Goal: Task Accomplishment & Management: Complete application form

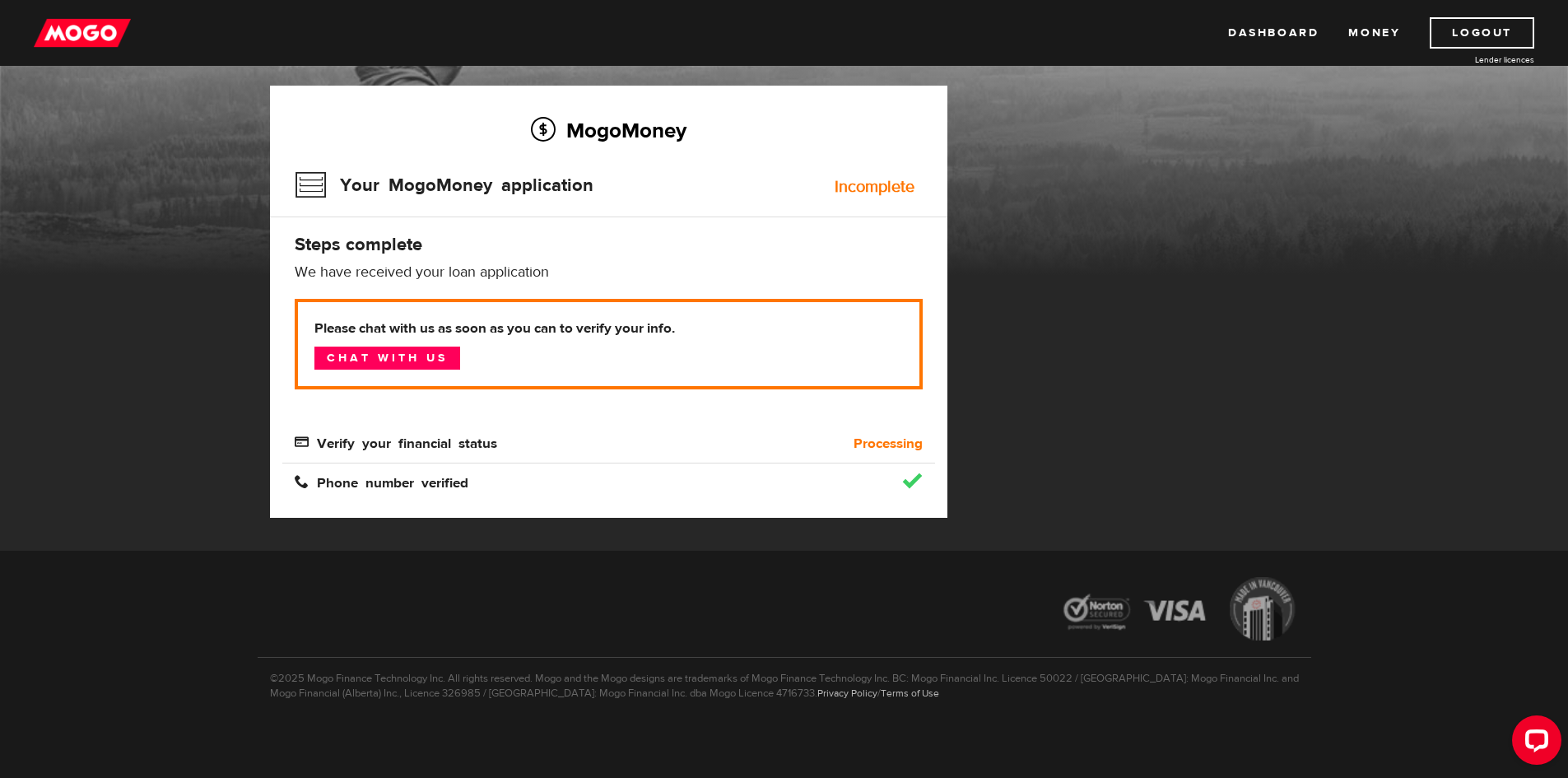
scroll to position [98, 0]
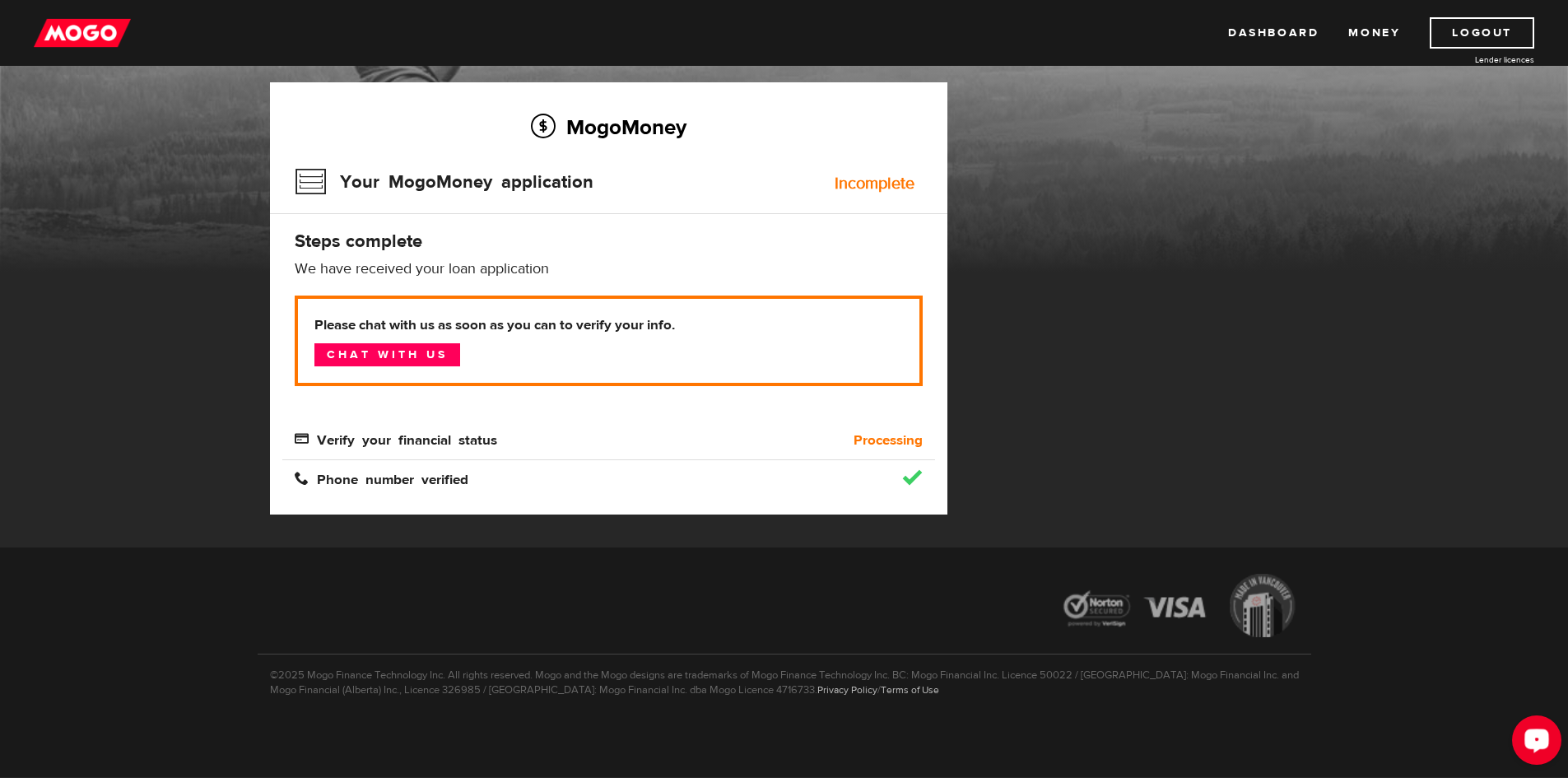
click at [1547, 752] on div "Open LiveChat chat widget" at bounding box center [1536, 739] width 28 height 28
click at [864, 445] on b "Processing" at bounding box center [888, 440] width 69 height 20
click at [883, 446] on b "Processing" at bounding box center [888, 440] width 69 height 20
click at [1129, 368] on div "MogoMoney Your MogoMoney application Expired Your MogoMoney credit decision has…" at bounding box center [784, 315] width 1053 height 465
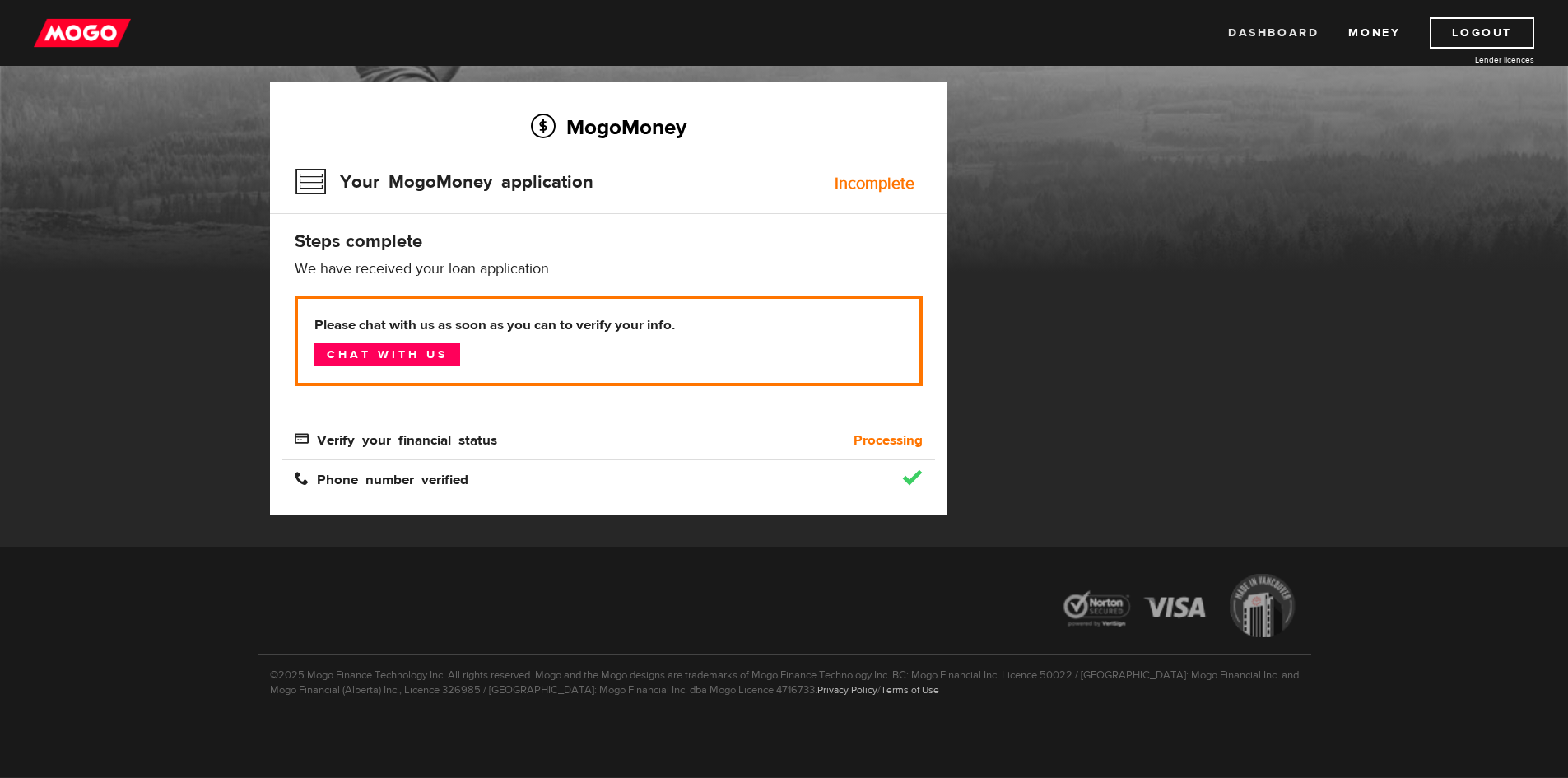
click at [1239, 33] on link "Dashboard" at bounding box center [1273, 33] width 91 height 32
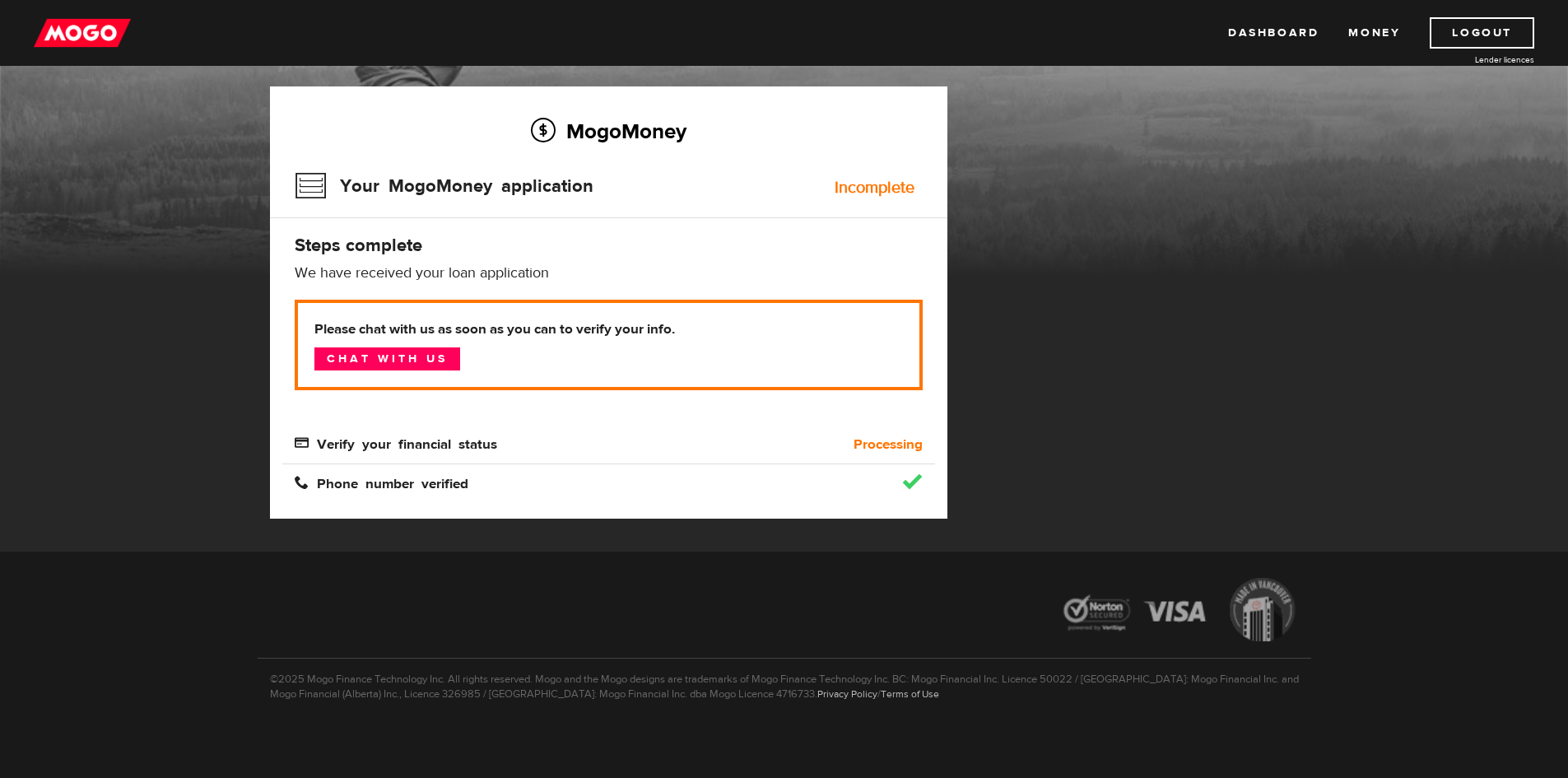
scroll to position [98, 0]
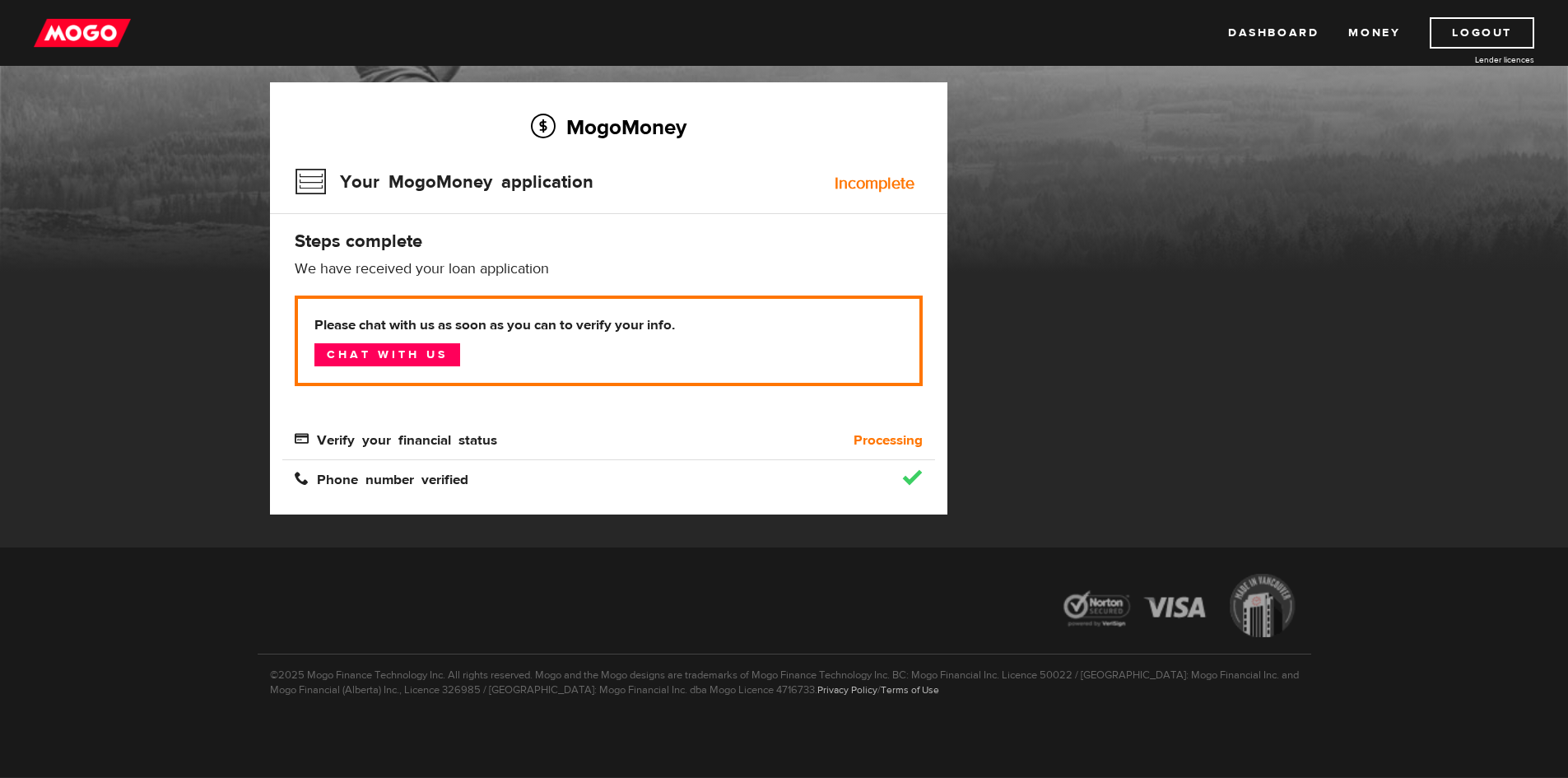
click at [1220, 375] on div "MogoMoney Your MogoMoney application Expired Your MogoMoney credit decision has…" at bounding box center [784, 315] width 1053 height 465
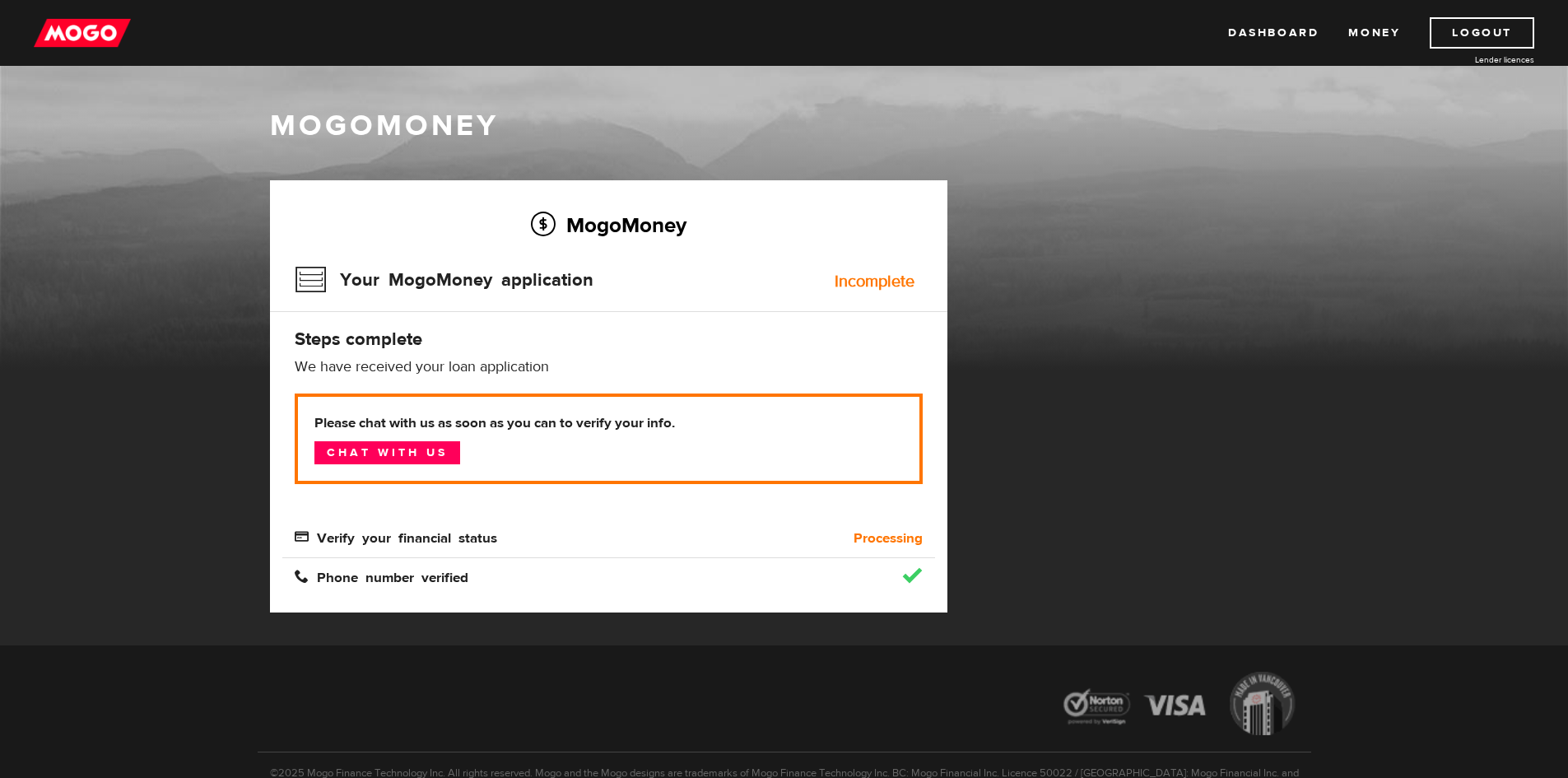
click at [881, 283] on div "Incomplete" at bounding box center [873, 281] width 79 height 16
click at [392, 354] on div "MogoMoney Your MogoMoney application Incomplete Steps complete We have received…" at bounding box center [608, 396] width 677 height 433
click at [379, 542] on span "Verify your financial status" at bounding box center [396, 536] width 203 height 14
click at [1304, 27] on link "Dashboard" at bounding box center [1273, 33] width 91 height 32
click at [345, 577] on span "Phone number verified" at bounding box center [382, 575] width 174 height 14
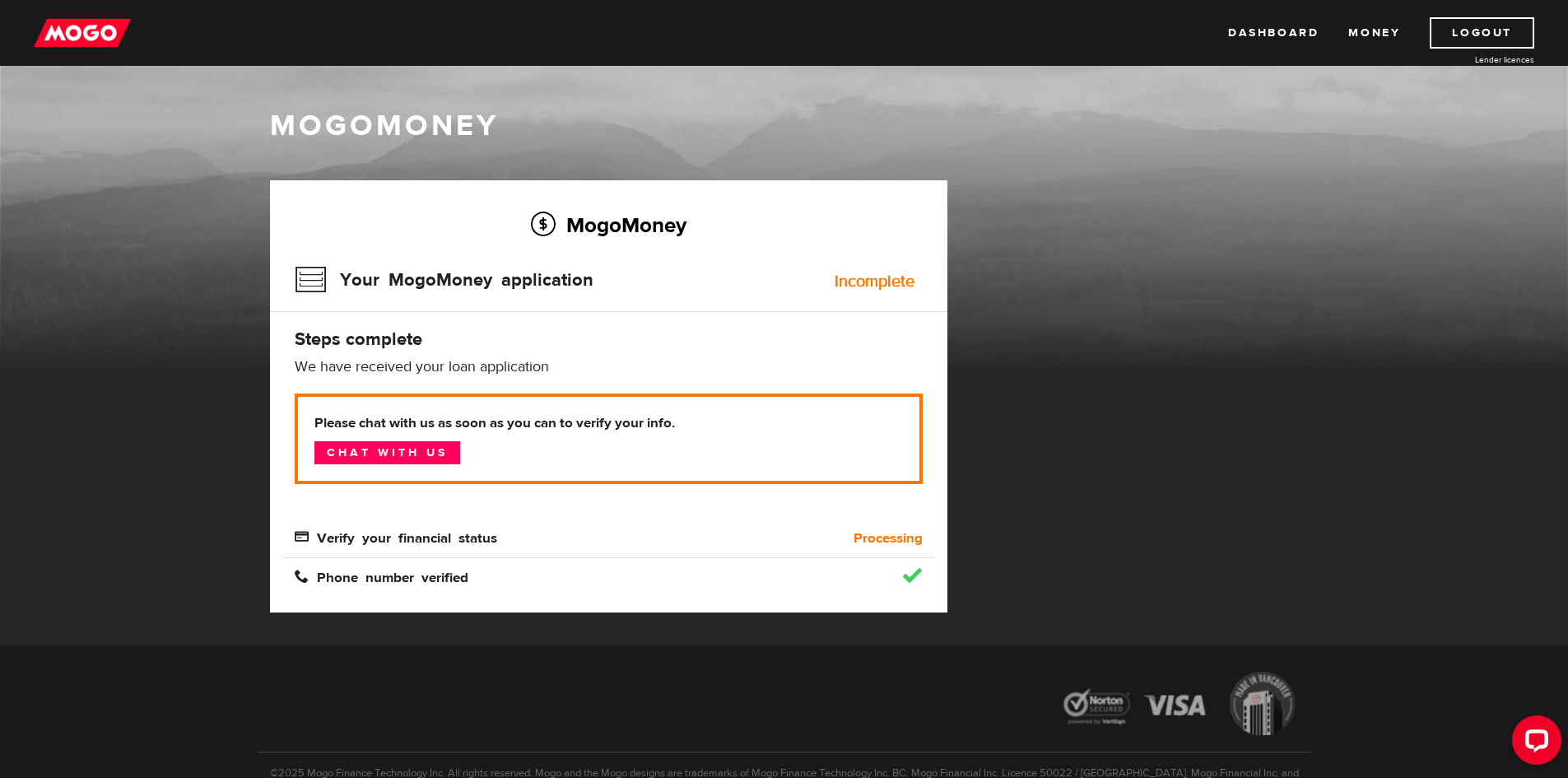
click at [457, 114] on h1 "MogoMoney" at bounding box center [784, 126] width 1028 height 34
click at [700, 425] on b "Please chat with us as soon as you can to verify your info." at bounding box center [608, 423] width 588 height 20
click at [428, 493] on div "Please chat with us as soon as you can to verify your info. Chat with us" at bounding box center [608, 451] width 652 height 115
click at [435, 454] on link "Chat with us" at bounding box center [387, 453] width 145 height 23
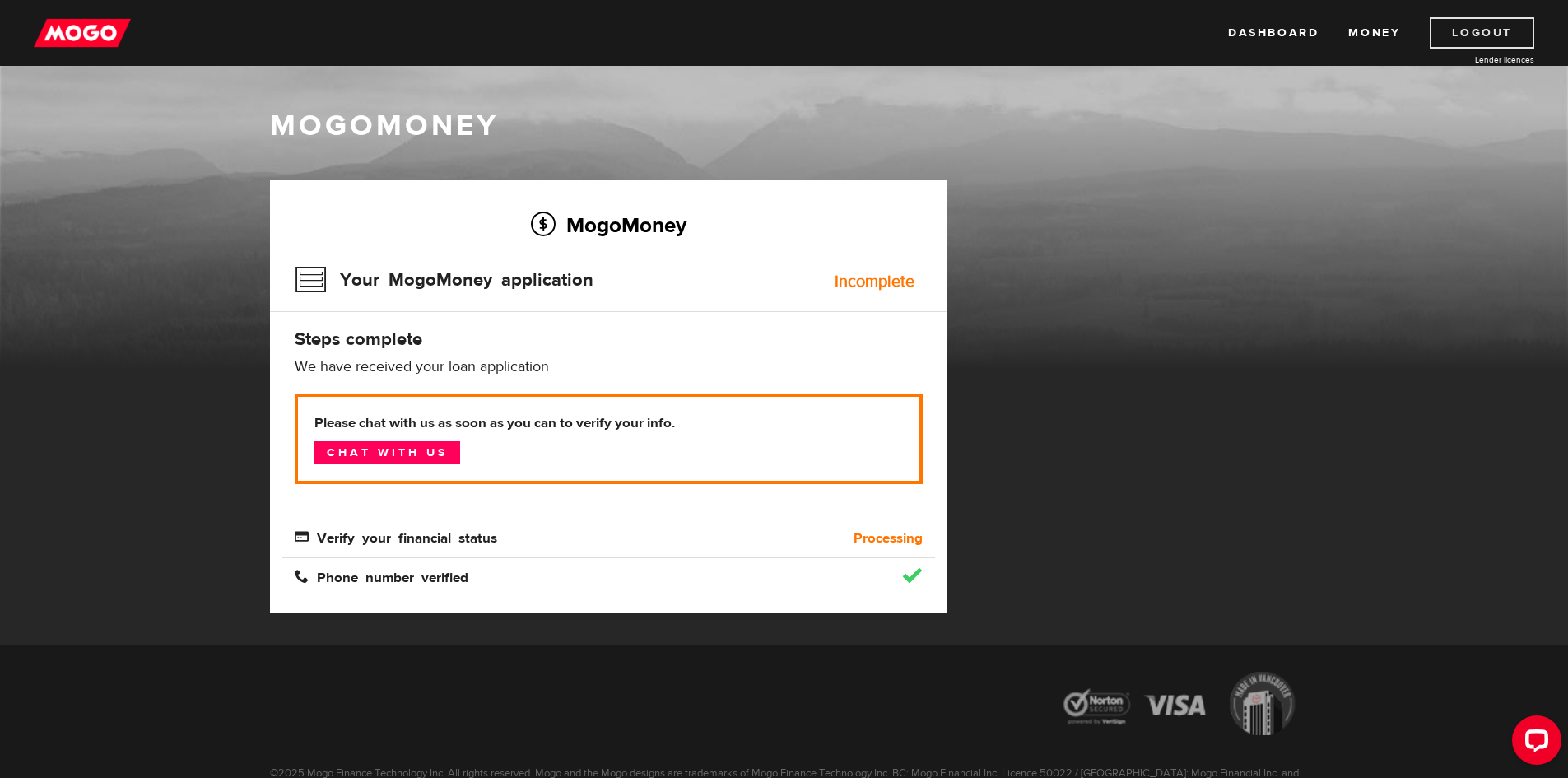
click at [1494, 32] on link "Logout" at bounding box center [1481, 33] width 104 height 32
click at [1454, 33] on link "Logout" at bounding box center [1481, 33] width 104 height 32
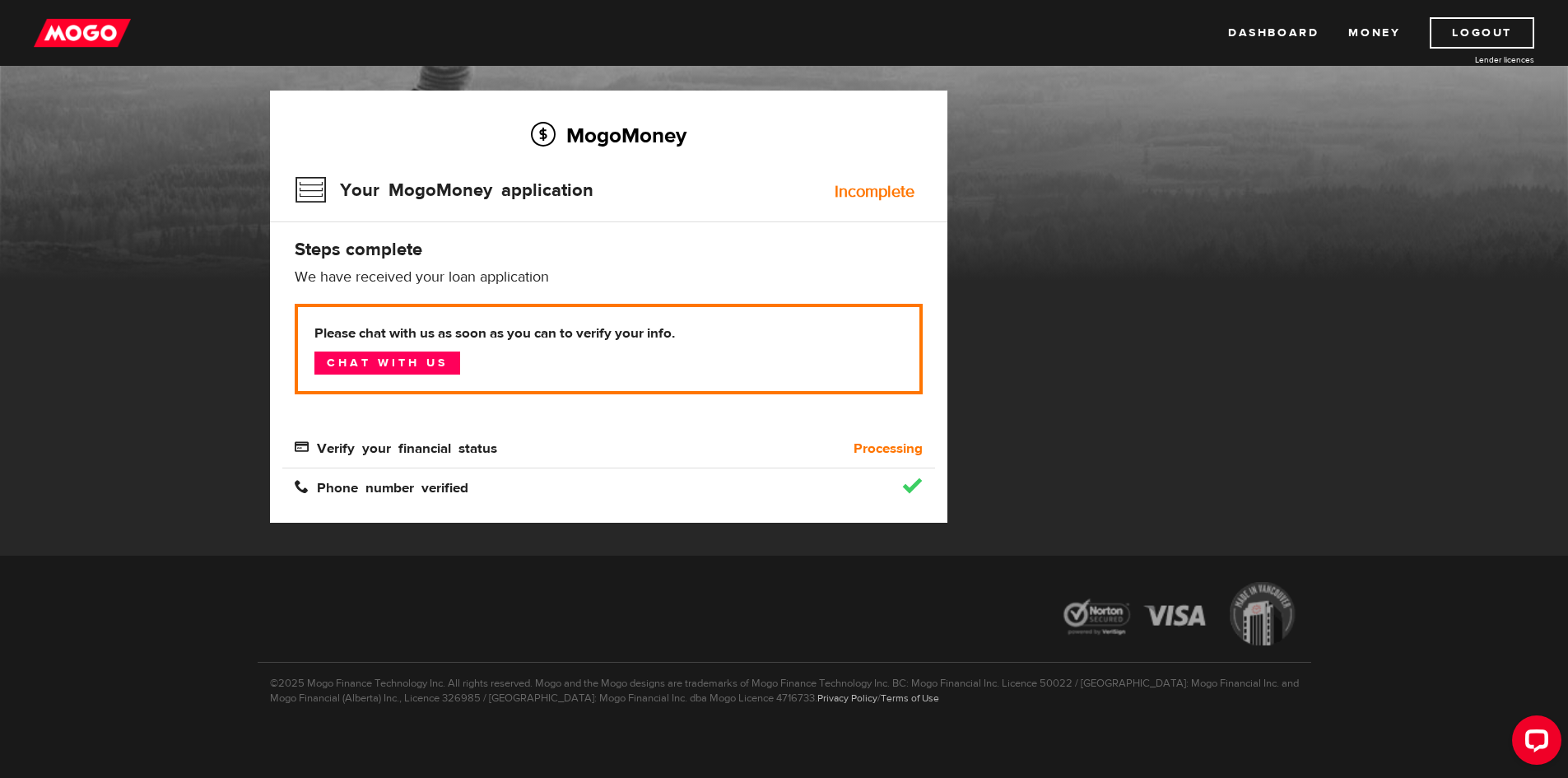
scroll to position [98, 0]
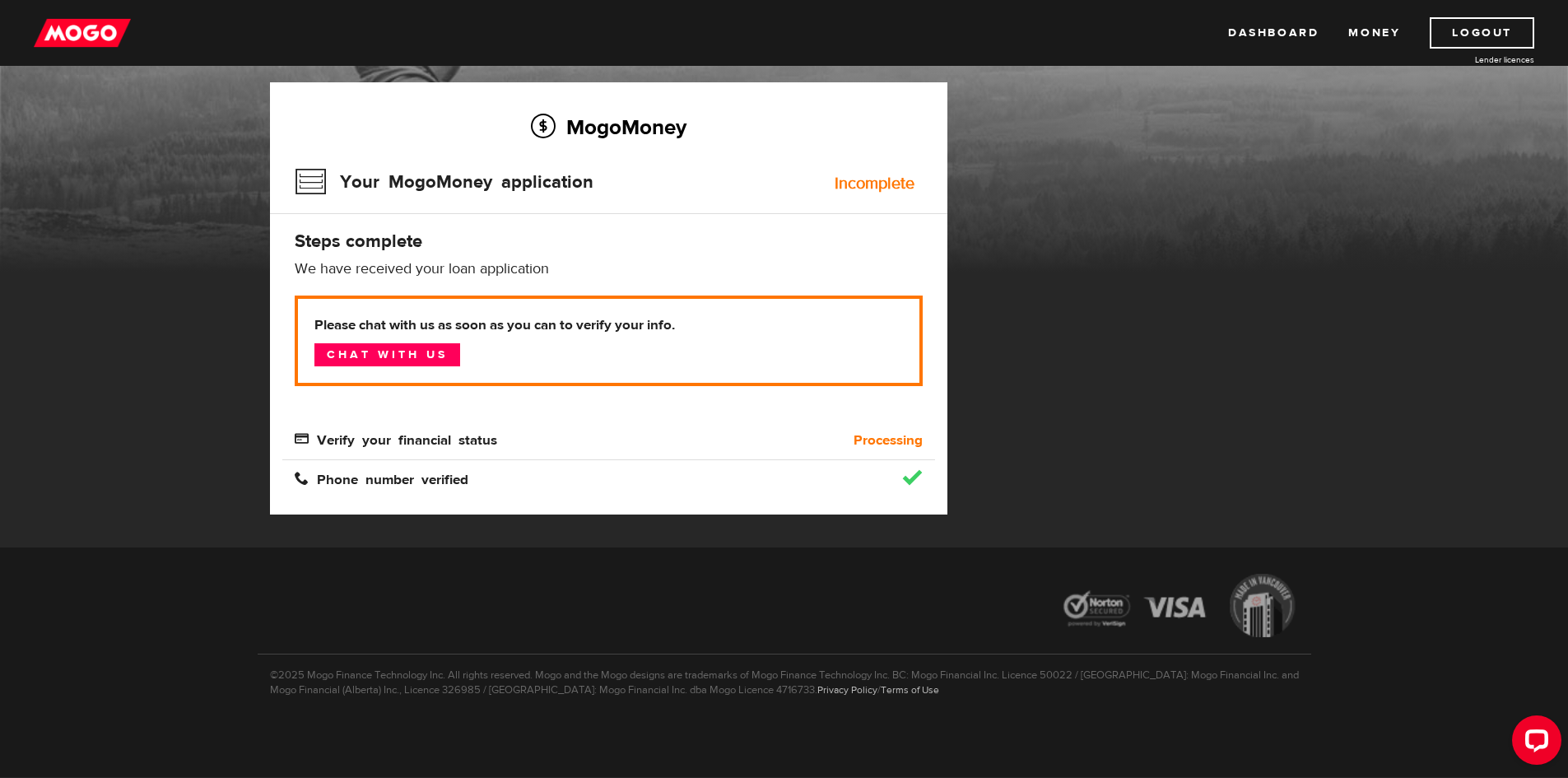
click at [1266, 623] on img at bounding box center [1179, 608] width 263 height 93
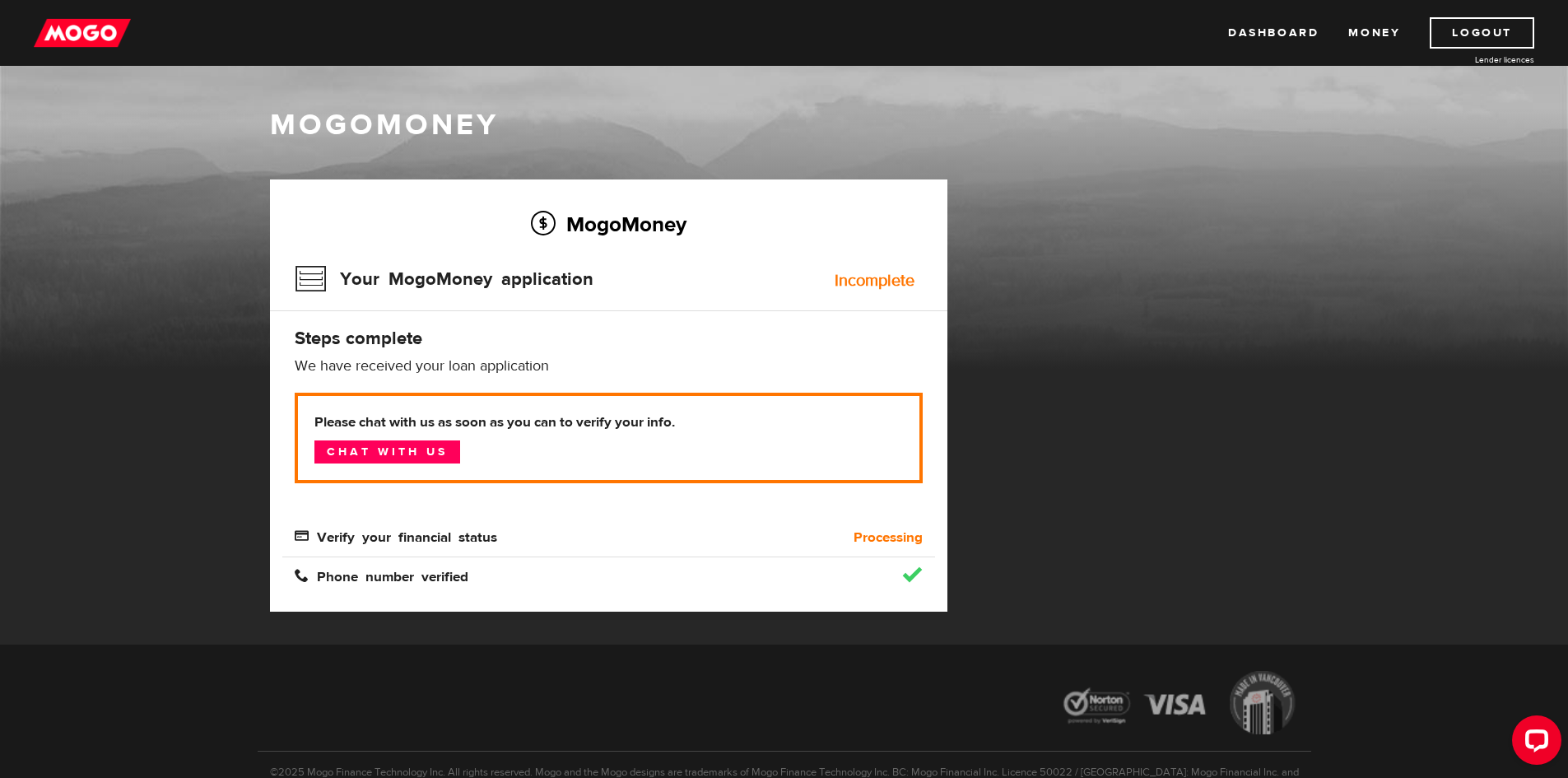
scroll to position [0, 0]
click at [1306, 27] on link "Dashboard" at bounding box center [1273, 33] width 91 height 32
click at [431, 455] on link "Chat with us" at bounding box center [387, 453] width 145 height 23
click at [924, 144] on div "MogoMoney" at bounding box center [784, 128] width 1053 height 44
click at [1251, 33] on link "Dashboard" at bounding box center [1273, 33] width 91 height 32
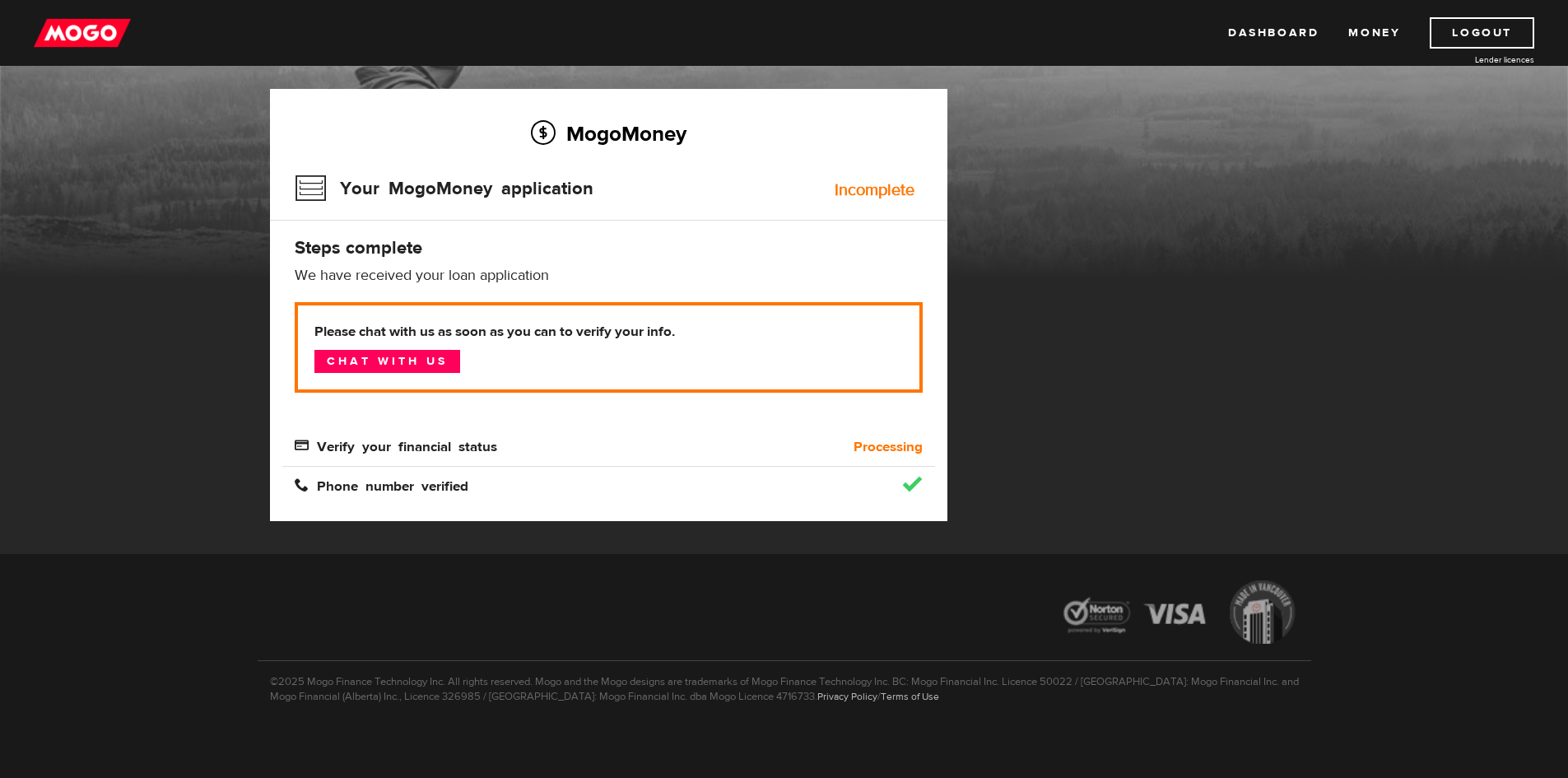
scroll to position [98, 0]
